Goal: Task Accomplishment & Management: Manage account settings

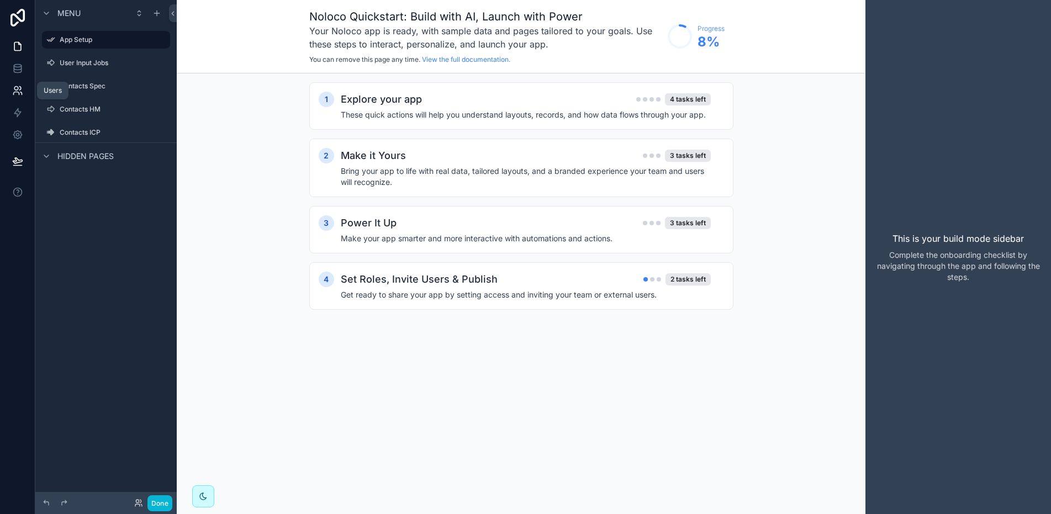
click at [18, 89] on icon at bounding box center [17, 90] width 11 height 11
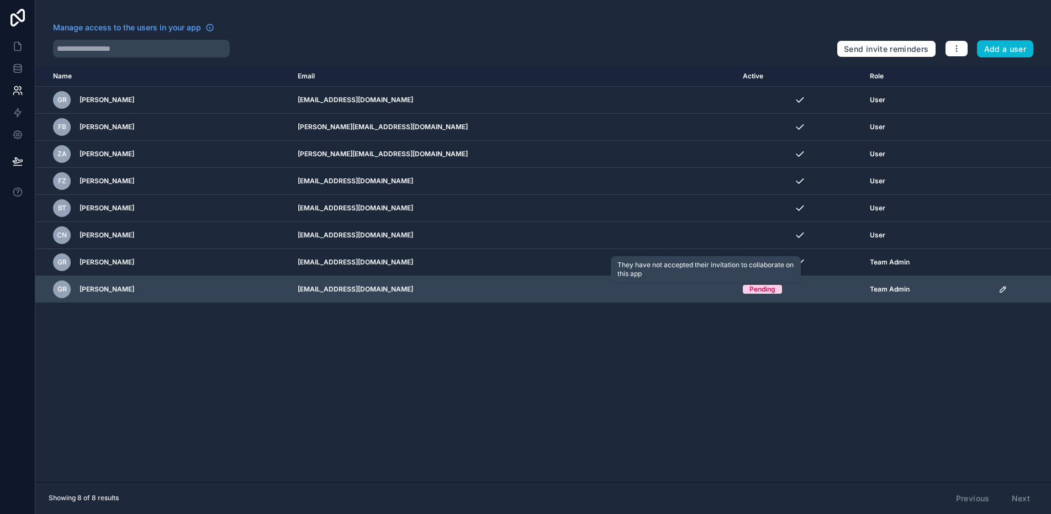
click at [749, 287] on div "Pending" at bounding box center [762, 289] width 26 height 9
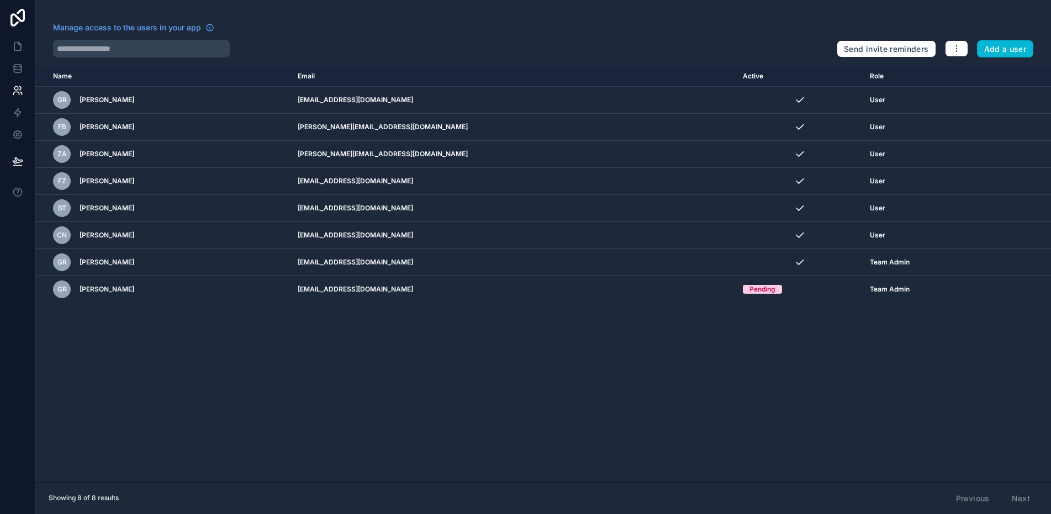
click at [738, 343] on div "Name Email Active Role [DOMAIN_NAME] GR [PERSON_NAME] [PERSON_NAME][EMAIL_ADDRE…" at bounding box center [542, 274] width 1015 height 416
click at [486, 390] on div "Name Email Active Role userTable.email GR Grant Robertson grant@cogs-global.com…" at bounding box center [542, 274] width 1015 height 416
click at [20, 19] on icon at bounding box center [17, 18] width 14 height 18
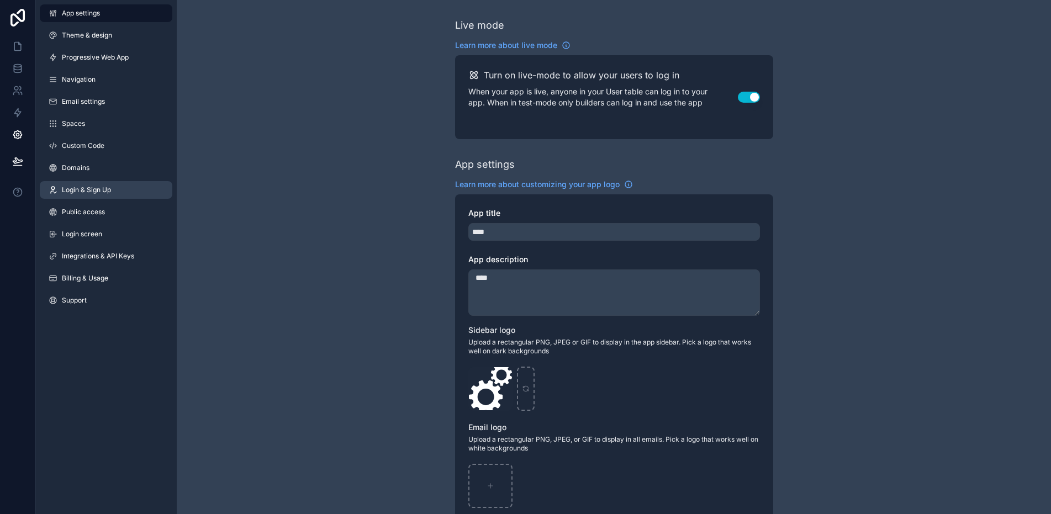
click at [90, 187] on span "Login & Sign Up" at bounding box center [86, 189] width 49 height 9
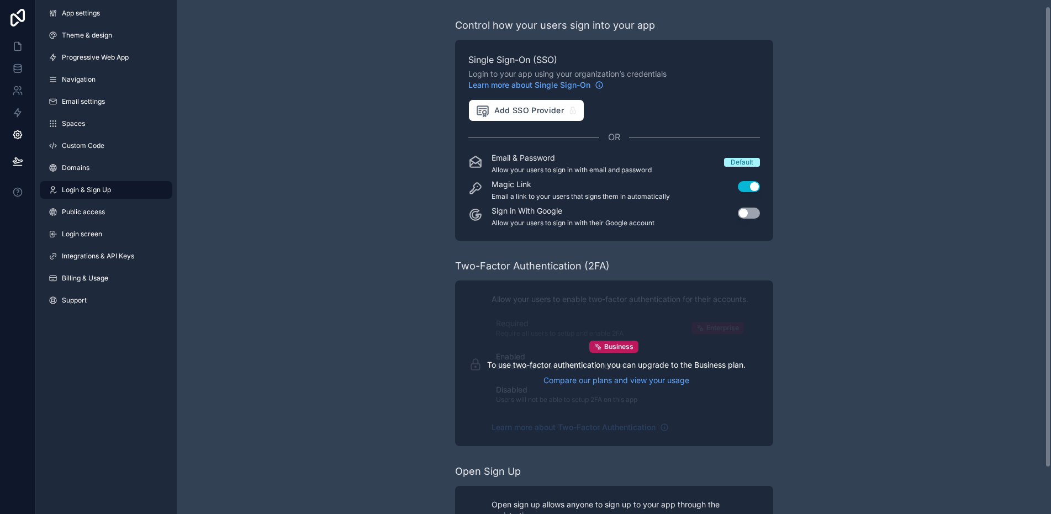
scroll to position [58, 0]
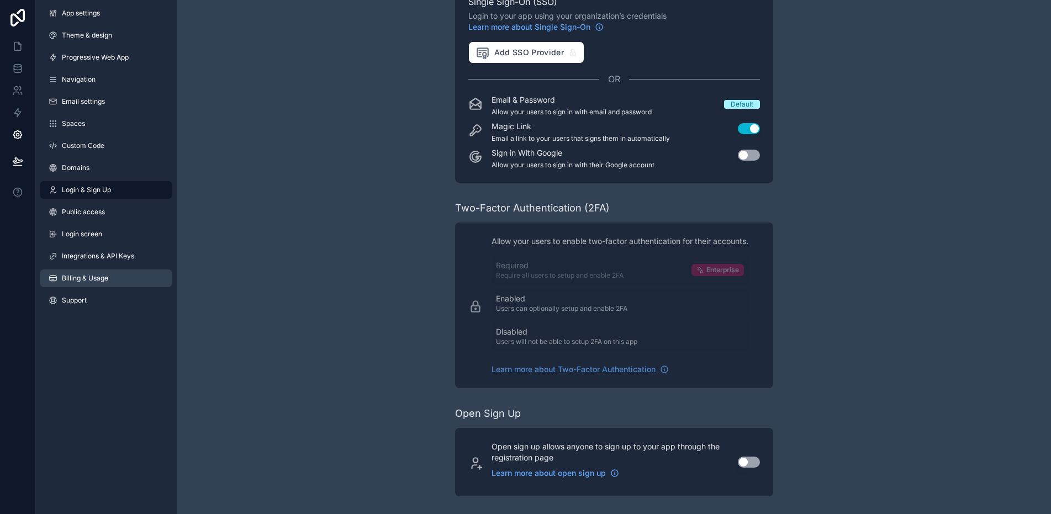
click at [94, 275] on span "Billing & Usage" at bounding box center [85, 278] width 46 height 9
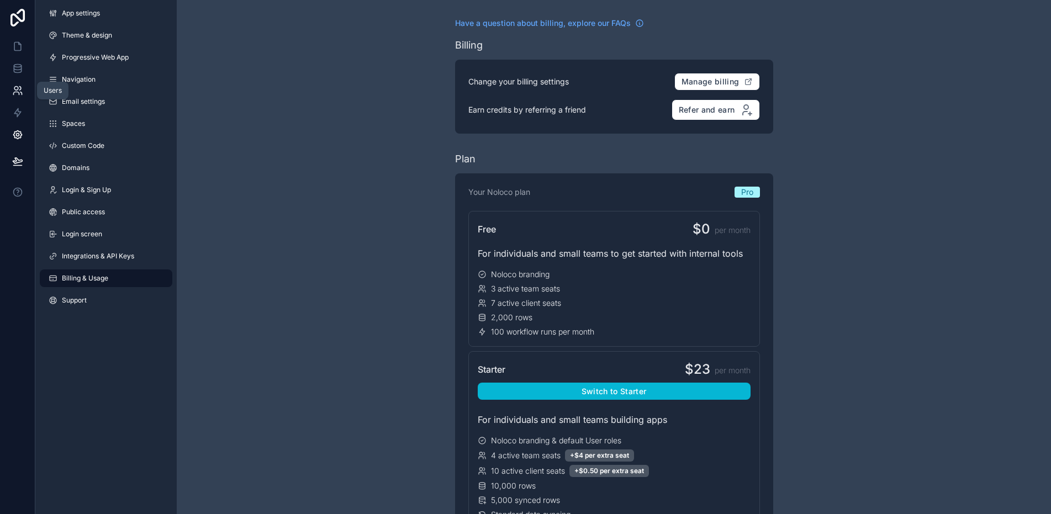
click at [12, 88] on icon at bounding box center [17, 90] width 11 height 11
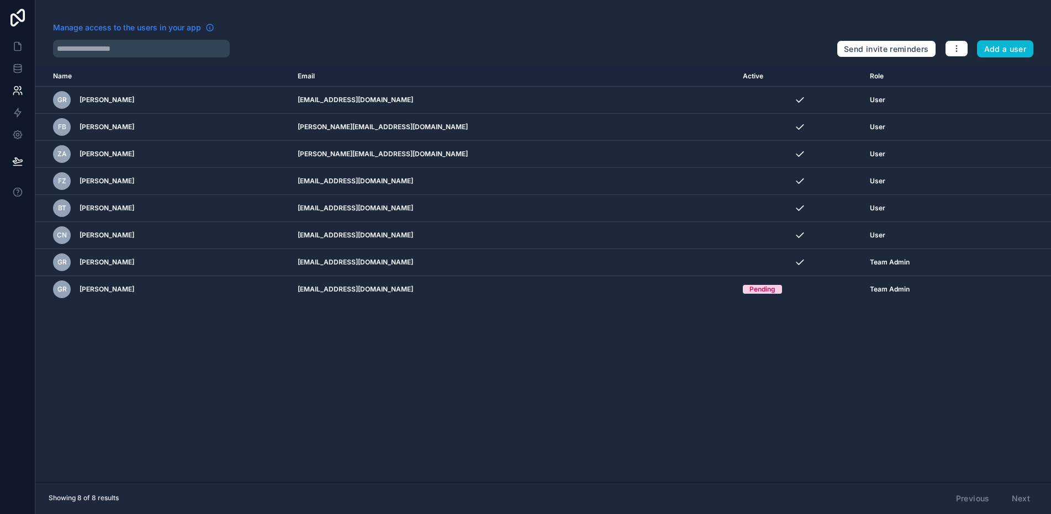
click at [151, 28] on span "Manage access to the users in your app" at bounding box center [127, 27] width 148 height 11
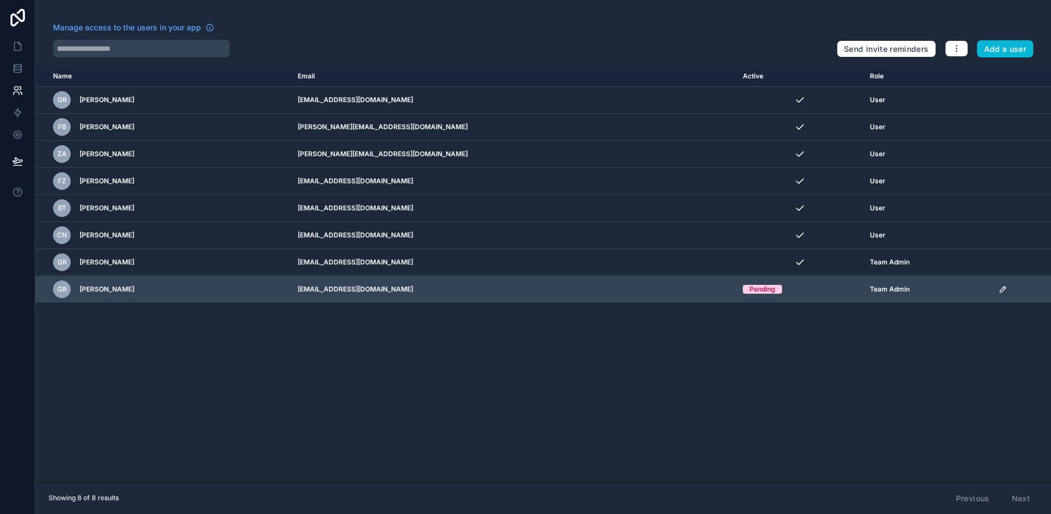
click at [189, 287] on div "GR [PERSON_NAME]" at bounding box center [168, 289] width 231 height 18
click at [1000, 287] on icon "scrollable content" at bounding box center [1003, 290] width 6 height 6
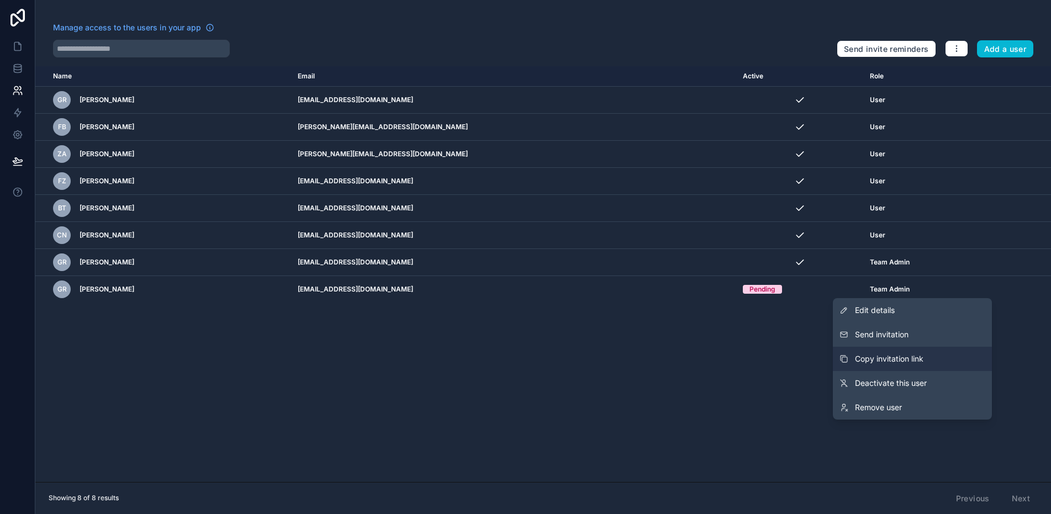
click at [919, 361] on span "Copy invitation link" at bounding box center [889, 358] width 68 height 11
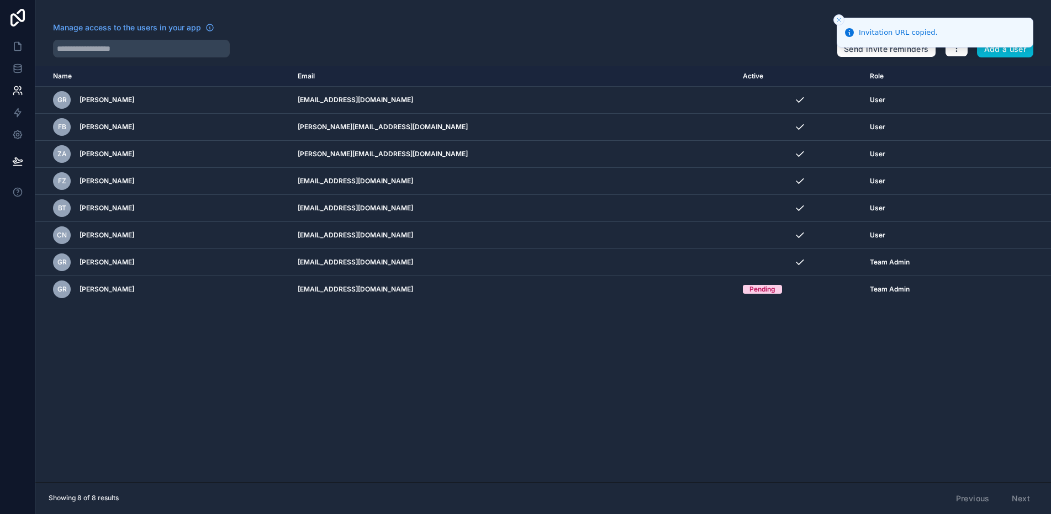
click at [841, 22] on icon "Close toast" at bounding box center [838, 20] width 7 height 7
click at [383, 381] on div "Name Email Active Role [DOMAIN_NAME] GR [PERSON_NAME] [PERSON_NAME][EMAIL_ADDRE…" at bounding box center [542, 274] width 1015 height 416
click at [21, 20] on icon at bounding box center [17, 18] width 14 height 18
